Goal: Task Accomplishment & Management: Manage account settings

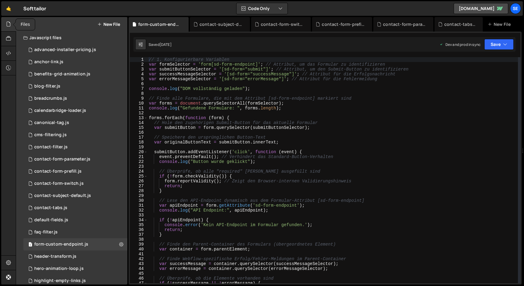
select select "65b7cb4023dc373137714f89"
click at [8, 264] on icon at bounding box center [8, 262] width 5 height 7
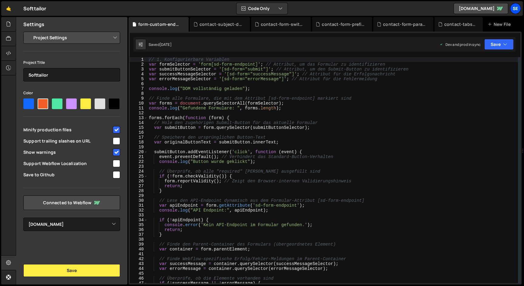
click at [517, 7] on div "Se" at bounding box center [516, 8] width 11 height 11
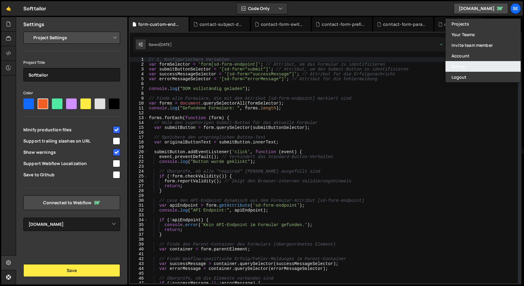
click at [471, 63] on link "Billing" at bounding box center [483, 66] width 75 height 11
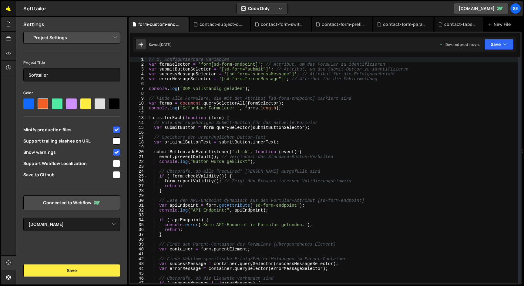
click at [6, 7] on link "🤙" at bounding box center [8, 8] width 15 height 15
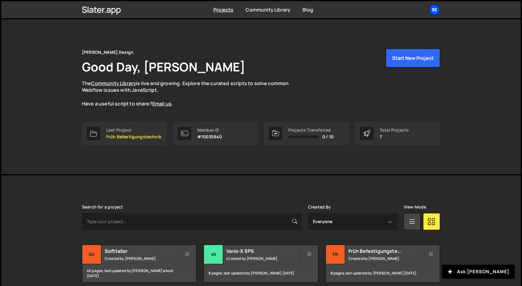
click at [434, 11] on div "Se" at bounding box center [434, 9] width 11 height 11
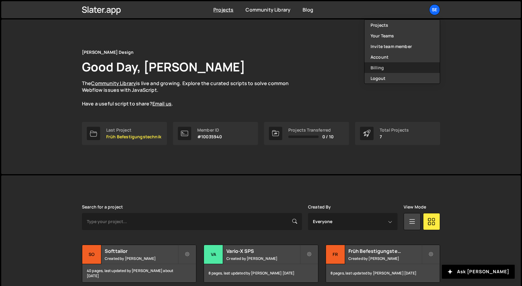
click at [385, 69] on link "Billing" at bounding box center [402, 67] width 75 height 11
